Goal: Transaction & Acquisition: Purchase product/service

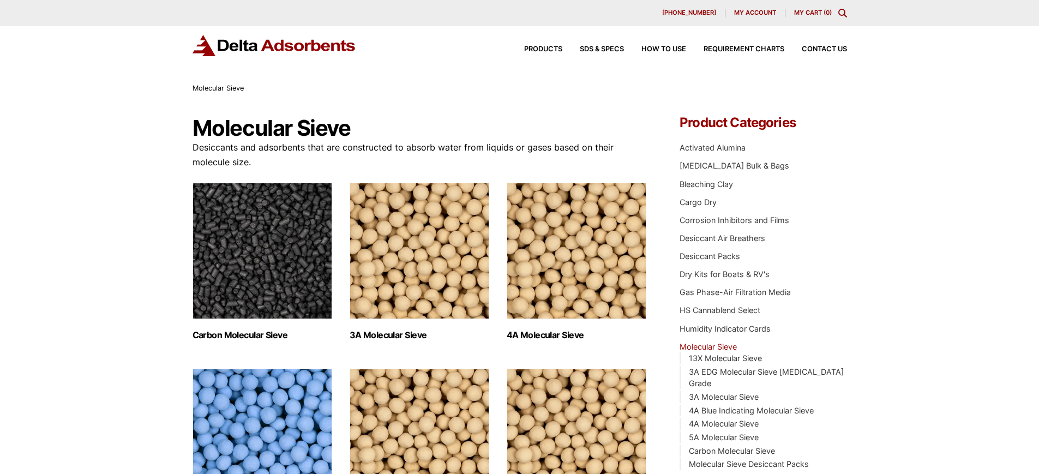
click at [423, 250] on img "Visit product category 3A Molecular Sieve" at bounding box center [420, 251] width 140 height 136
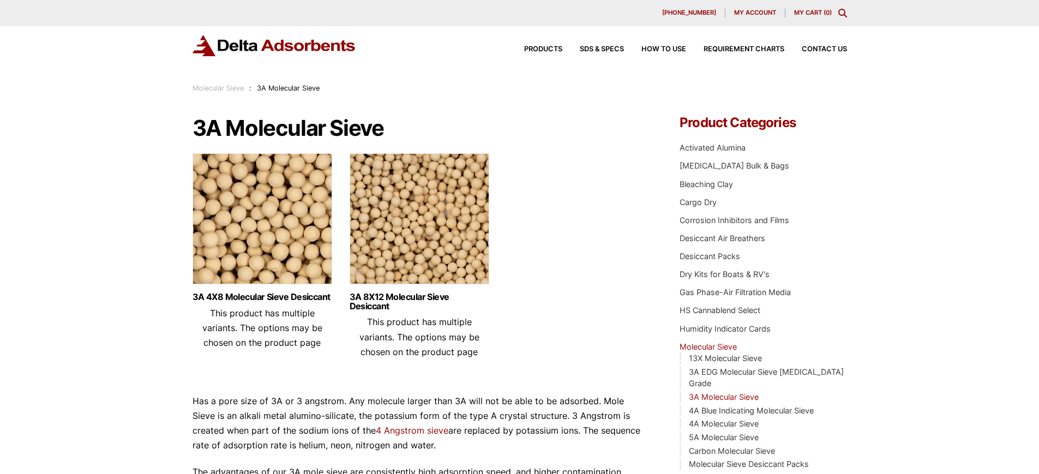
click at [218, 193] on img at bounding box center [263, 221] width 140 height 136
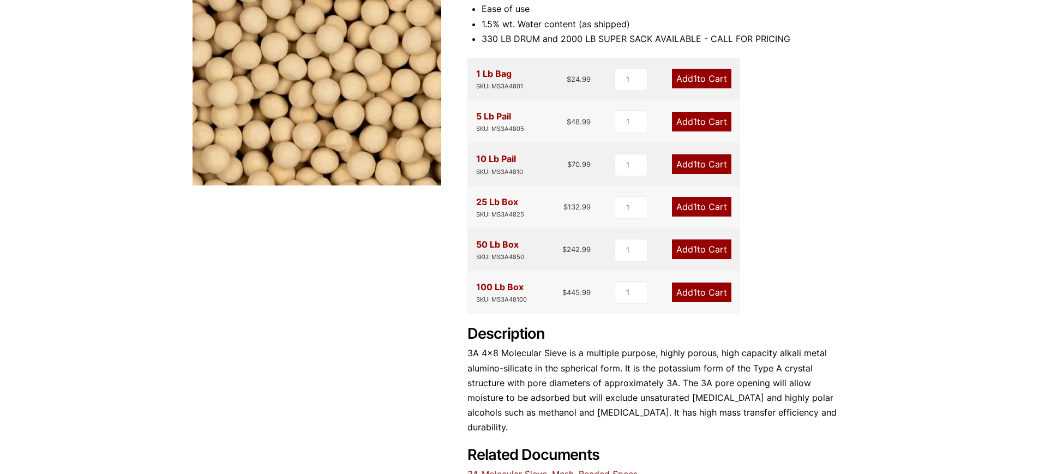
scroll to position [170, 0]
